Goal: Information Seeking & Learning: Compare options

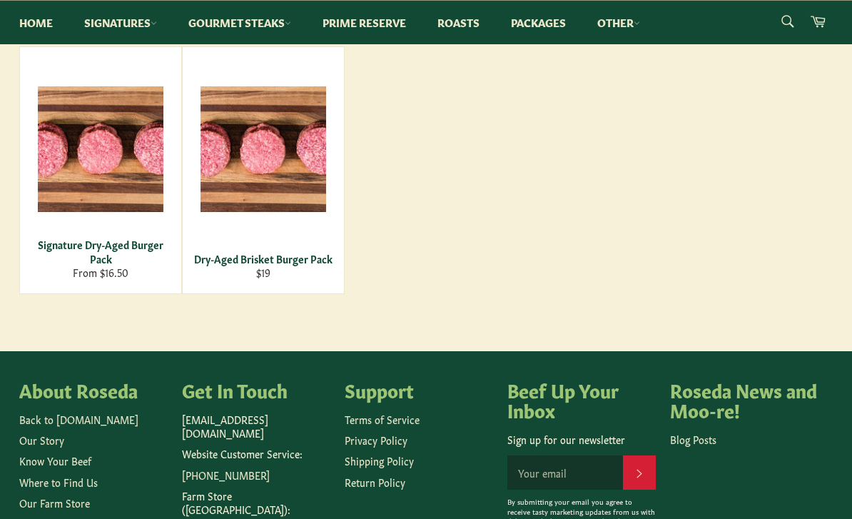
scroll to position [248, 0]
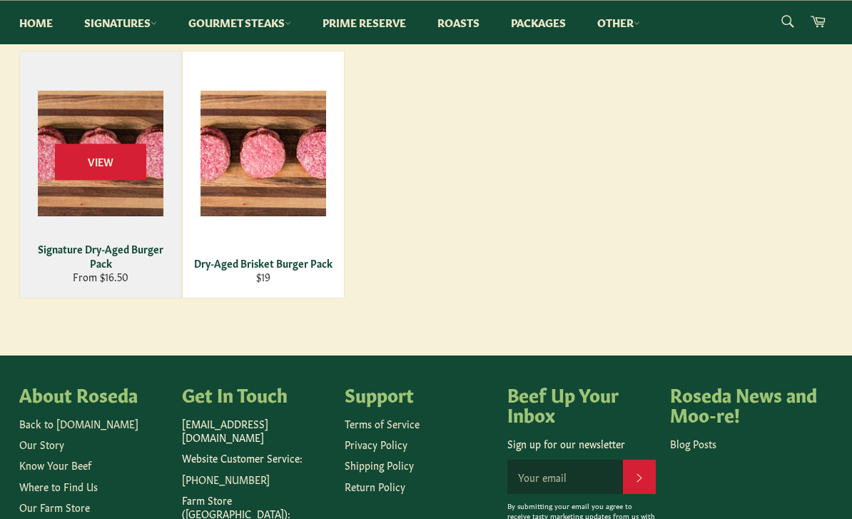
click at [76, 248] on div "Signature Dry-Aged Burger Pack" at bounding box center [100, 256] width 143 height 28
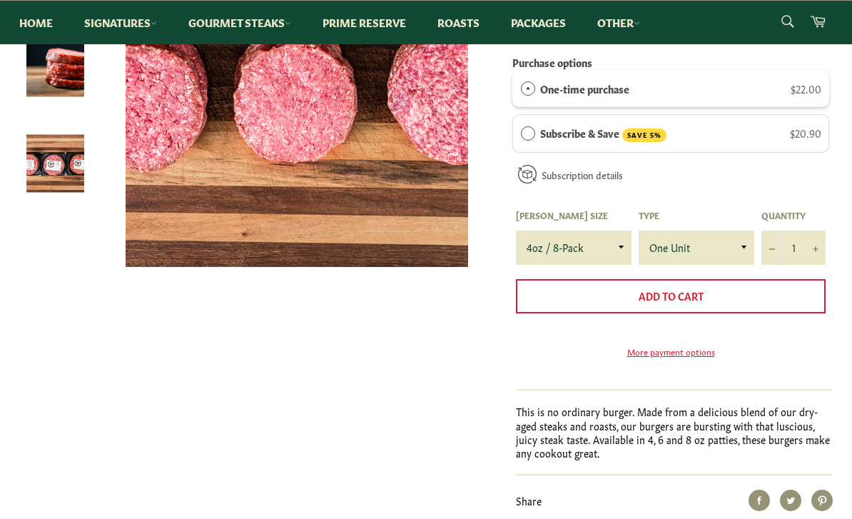
scroll to position [293, 0]
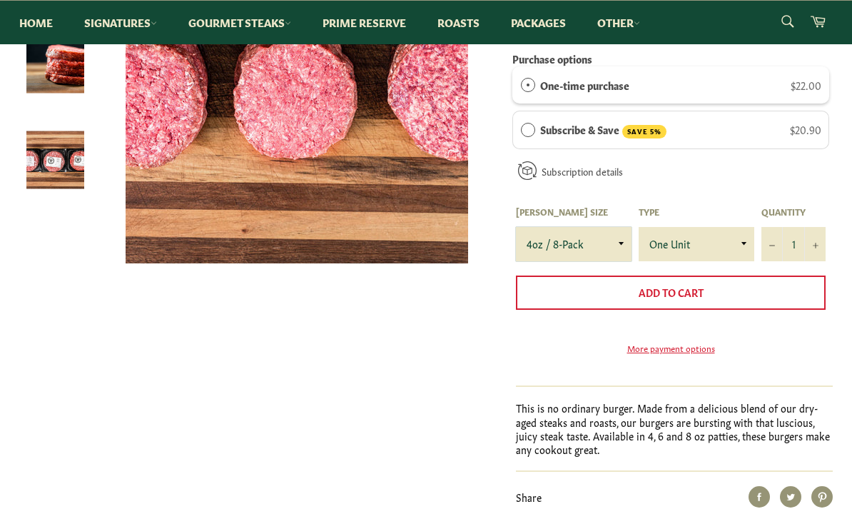
click at [603, 245] on select "4oz / 8-Pack 6oz / 4-Pack 8oz / 4-Pack" at bounding box center [574, 244] width 116 height 34
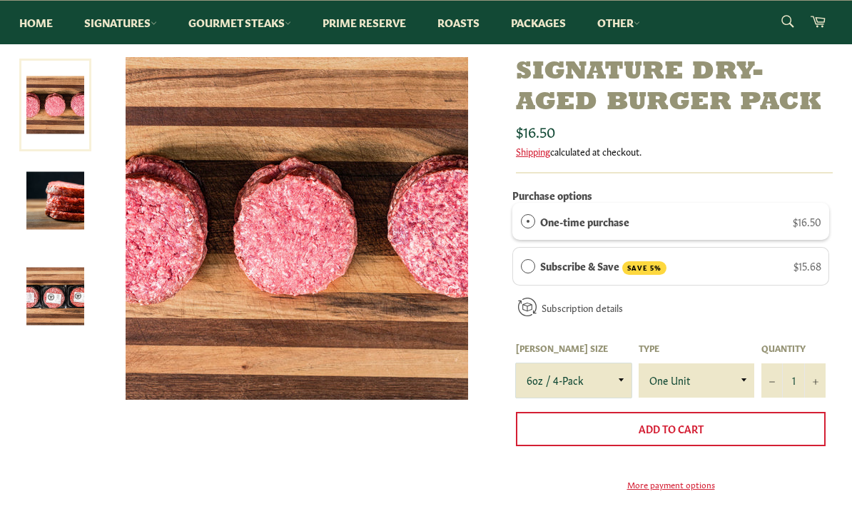
scroll to position [146, 0]
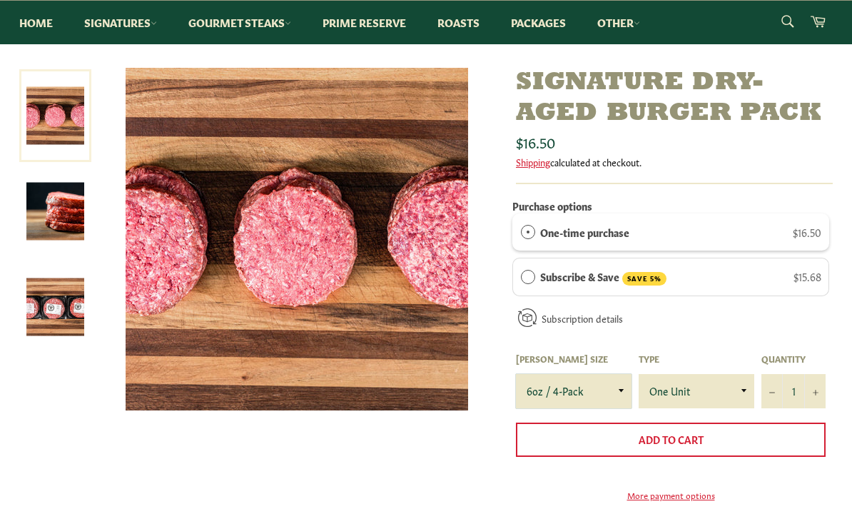
click at [602, 393] on select "4oz / 8-Pack 6oz / 4-Pack 8oz / 4-Pack" at bounding box center [574, 391] width 116 height 34
click at [607, 385] on select "4oz / 8-Pack 6oz / 4-Pack 8oz / 4-Pack" at bounding box center [574, 391] width 116 height 34
click at [613, 387] on select "4oz / 8-Pack 6oz / 4-Pack 8oz / 4-Pack" at bounding box center [574, 391] width 116 height 34
click at [603, 387] on select "4oz / 8-Pack 6oz / 4-Pack 8oz / 4-Pack" at bounding box center [574, 391] width 116 height 34
select select "4oz / 8-Pack"
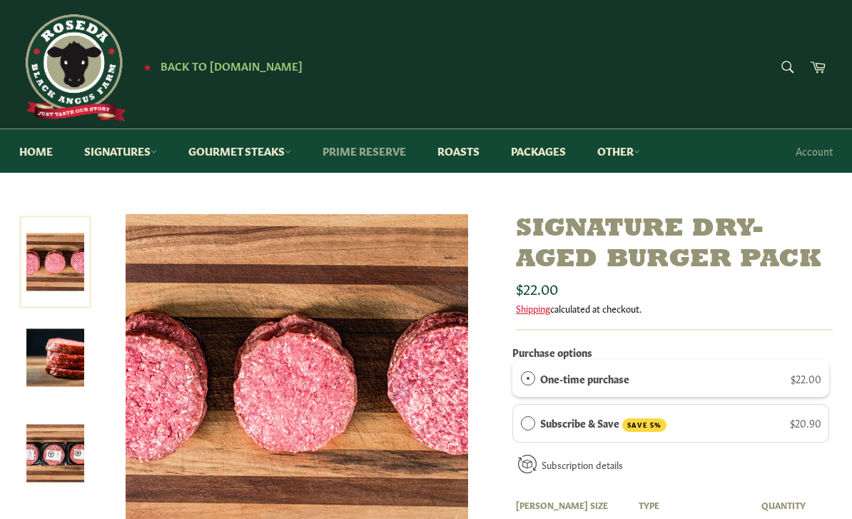
click at [349, 151] on link "Prime Reserve" at bounding box center [364, 151] width 112 height 44
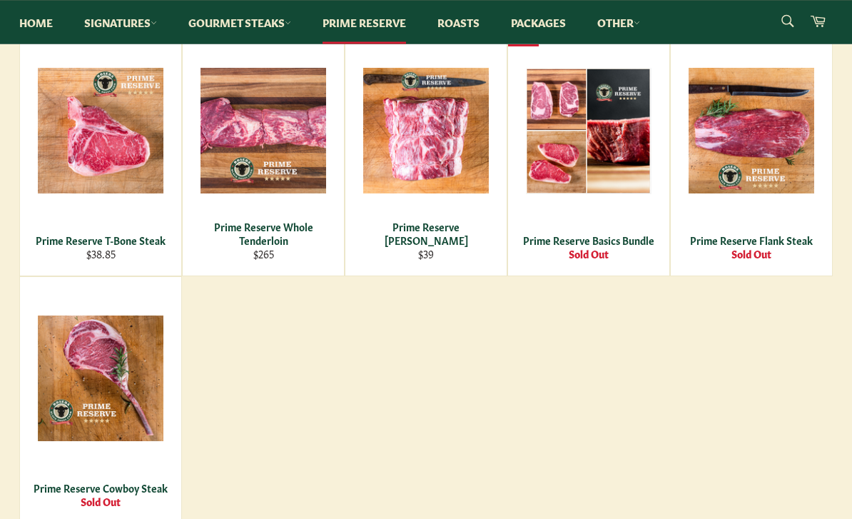
scroll to position [791, 0]
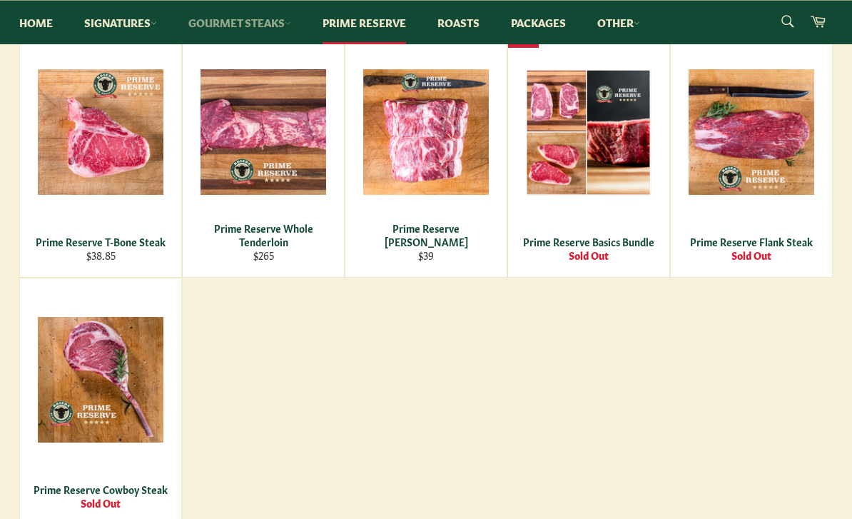
click at [213, 31] on link "Gourmet Steaks" at bounding box center [239, 23] width 131 height 44
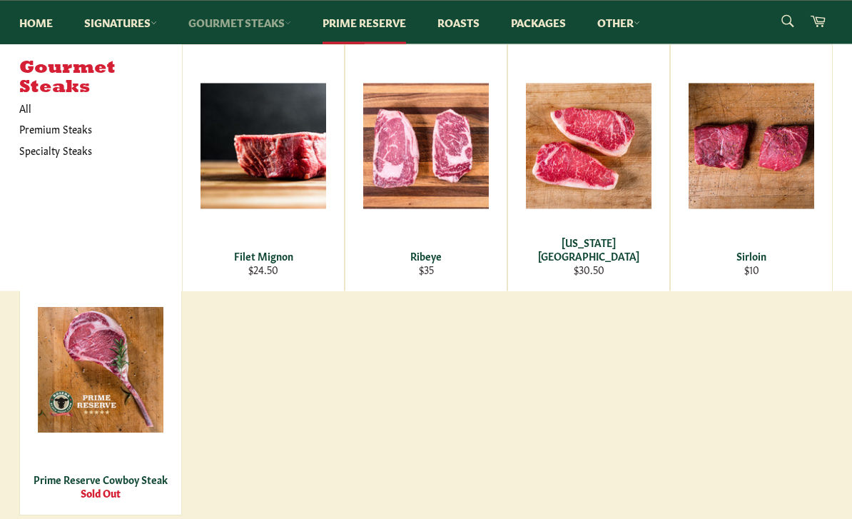
scroll to position [801, 0]
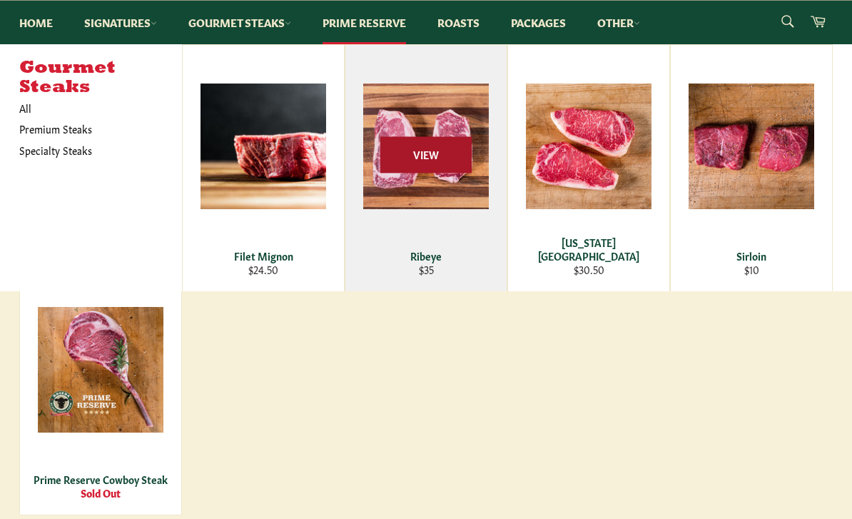
click at [400, 183] on div "View" at bounding box center [425, 168] width 161 height 246
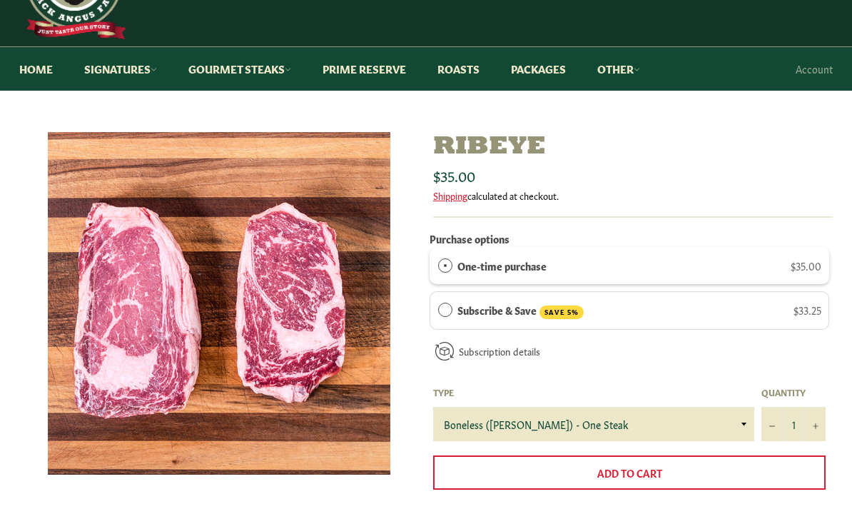
scroll to position [131, 0]
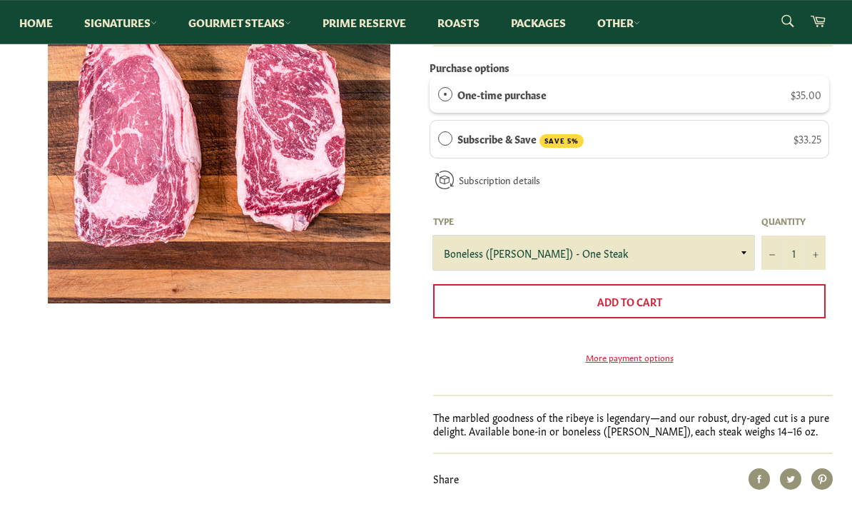
click at [738, 255] on select "Boneless (Delmonico) - One Steak Bone-In - One Steak" at bounding box center [593, 253] width 321 height 34
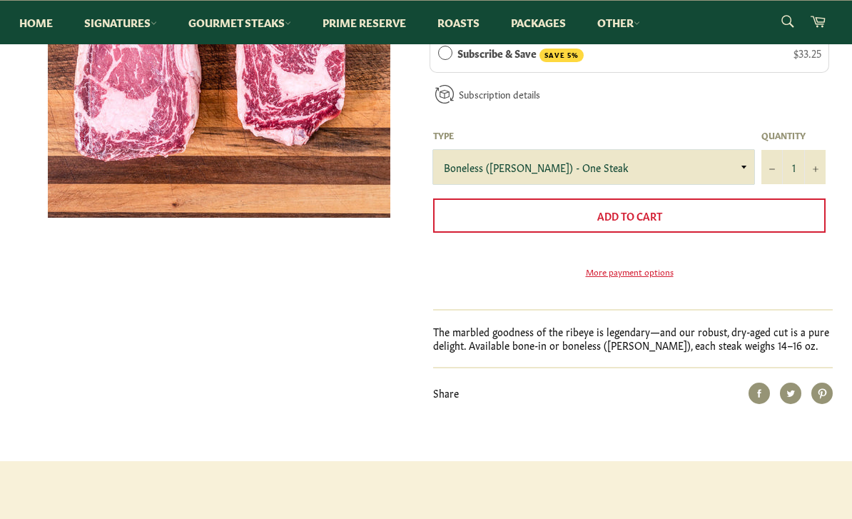
scroll to position [340, 0]
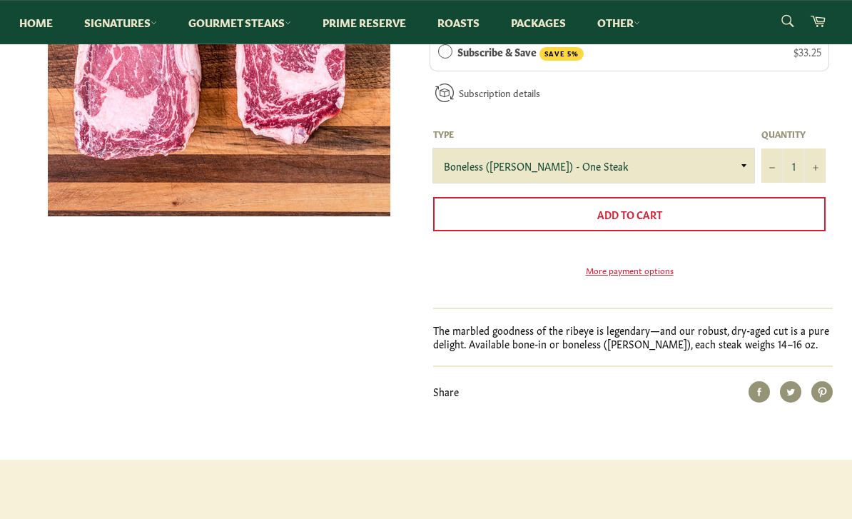
click at [736, 170] on select "Boneless (Delmonico) - One Steak Bone-In - One Steak" at bounding box center [593, 166] width 321 height 34
select select "Bone-In - One Steak"
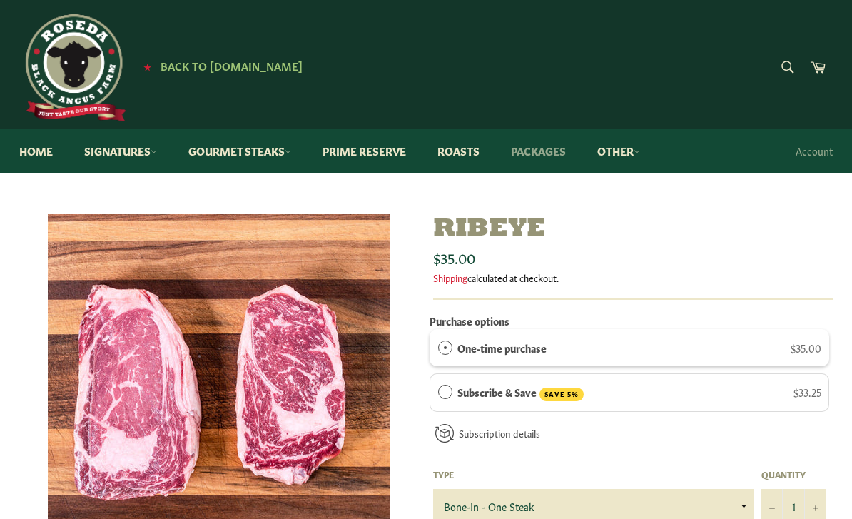
click at [551, 155] on link "Packages" at bounding box center [537, 151] width 83 height 44
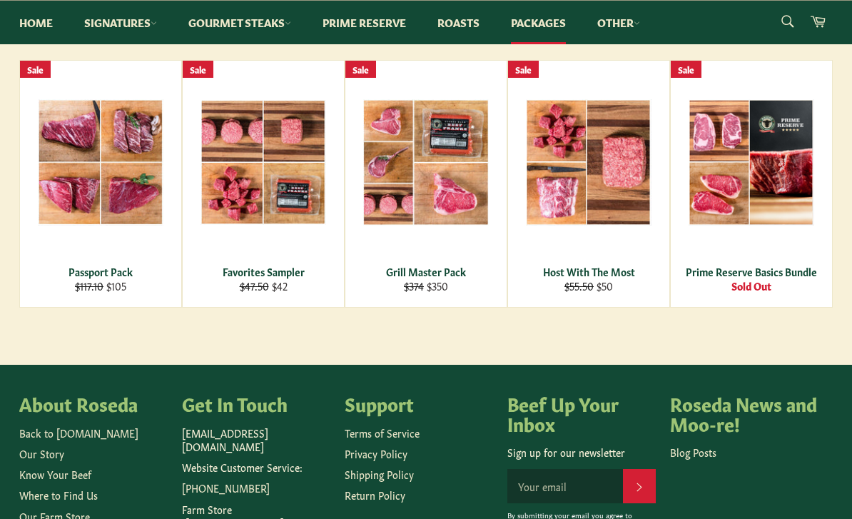
scroll to position [218, 0]
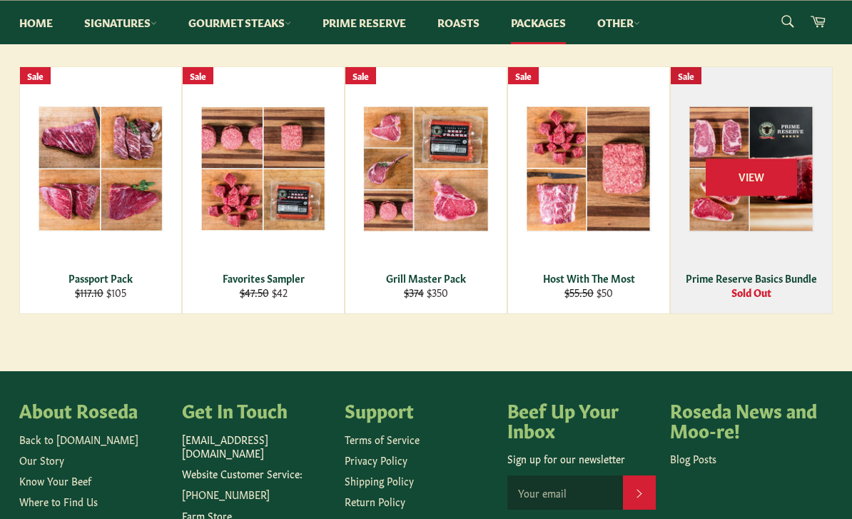
click at [796, 260] on div "View" at bounding box center [751, 190] width 161 height 246
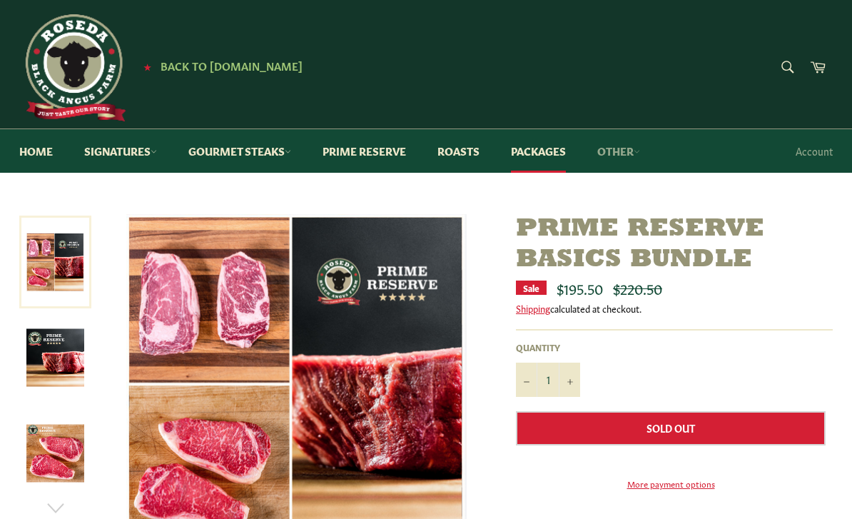
click at [630, 148] on link "Other" at bounding box center [618, 151] width 71 height 44
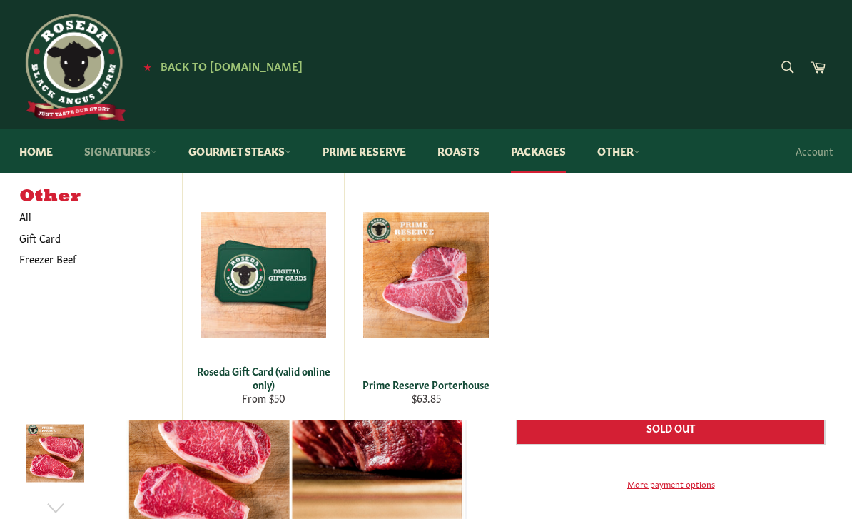
click at [101, 156] on link "Signatures" at bounding box center [120, 151] width 101 height 44
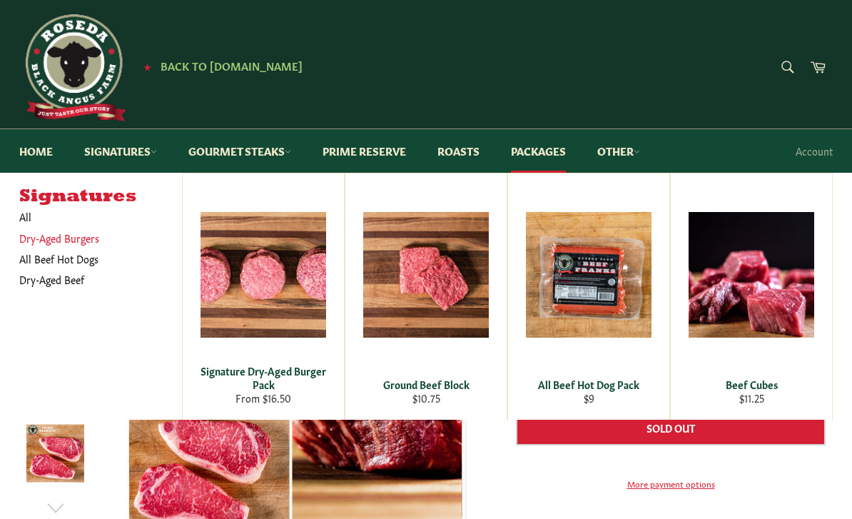
click at [42, 242] on link "Dry-Aged Burgers" at bounding box center [90, 238] width 156 height 21
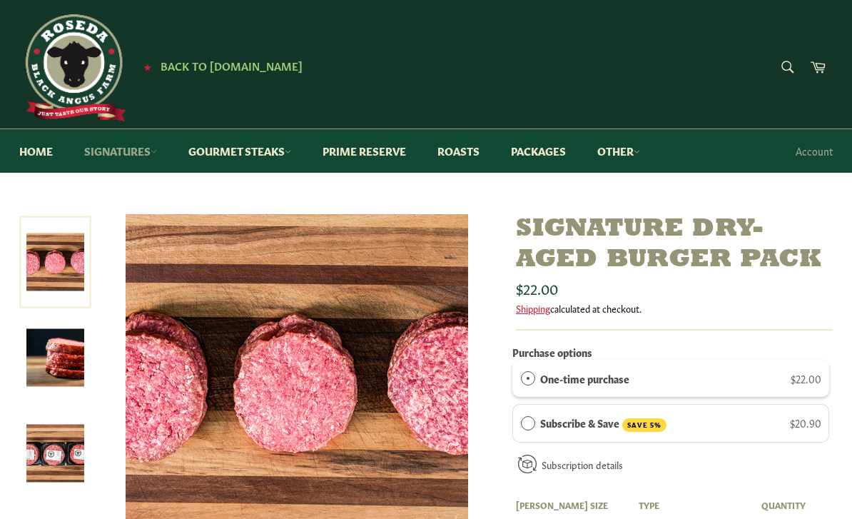
click at [106, 153] on link "Signatures" at bounding box center [120, 151] width 101 height 44
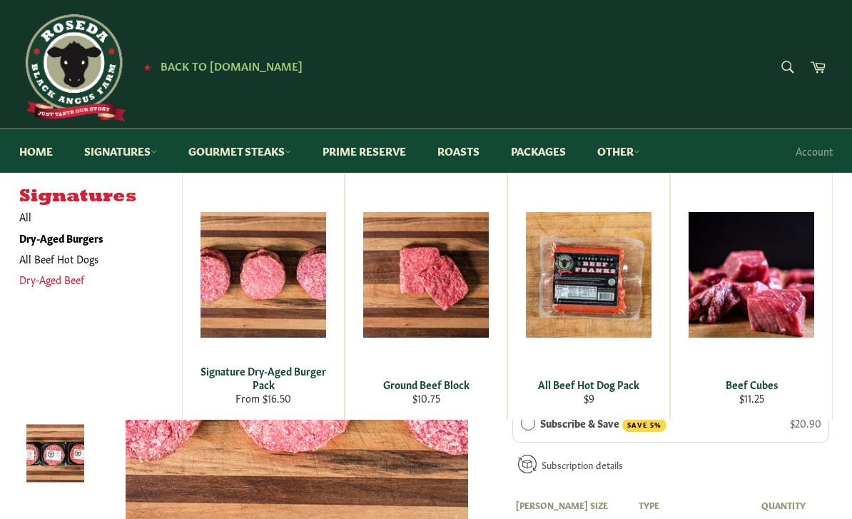
click at [39, 286] on link "Dry-Aged Beef" at bounding box center [90, 279] width 156 height 21
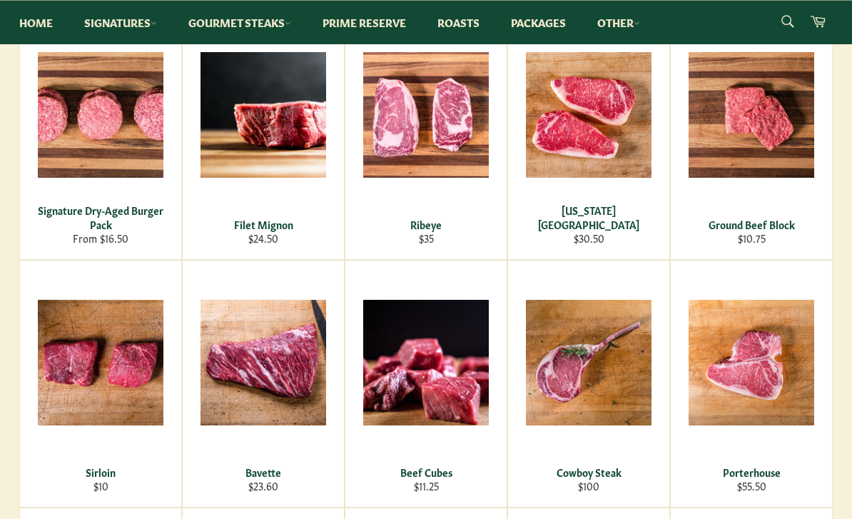
scroll to position [265, 0]
